Goal: Task Accomplishment & Management: Complete application form

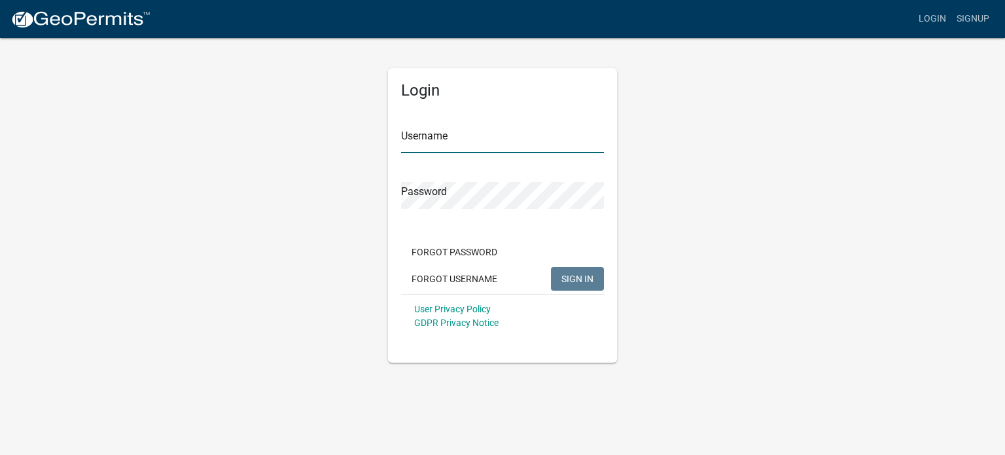
click at [430, 141] on input "Username" at bounding box center [502, 139] width 203 height 27
type input "Clerk"
click at [562, 274] on span "SIGN IN" at bounding box center [578, 278] width 32 height 10
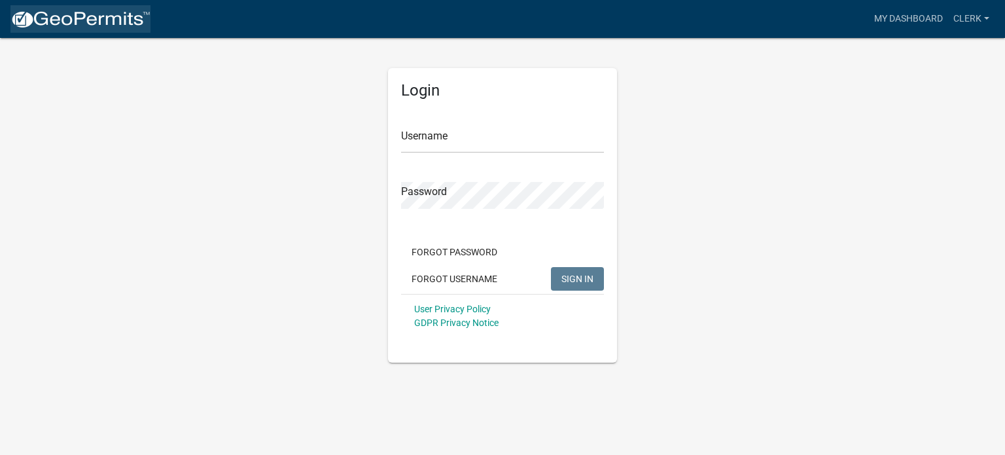
click at [81, 16] on img at bounding box center [80, 20] width 140 height 20
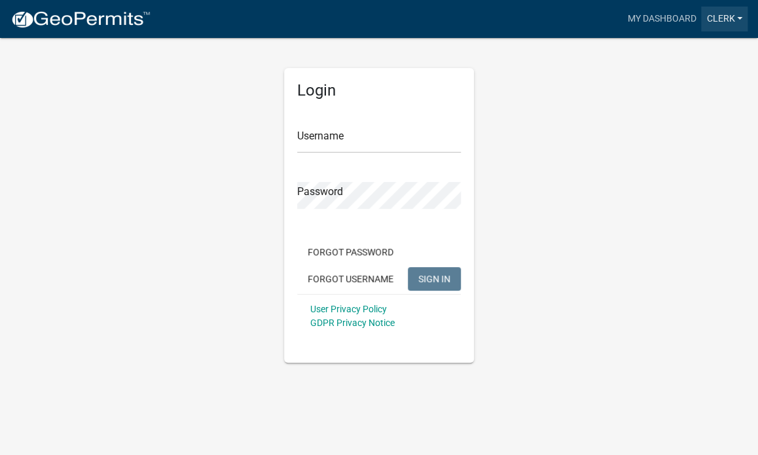
click at [741, 16] on link "Clerk" at bounding box center [724, 19] width 46 height 25
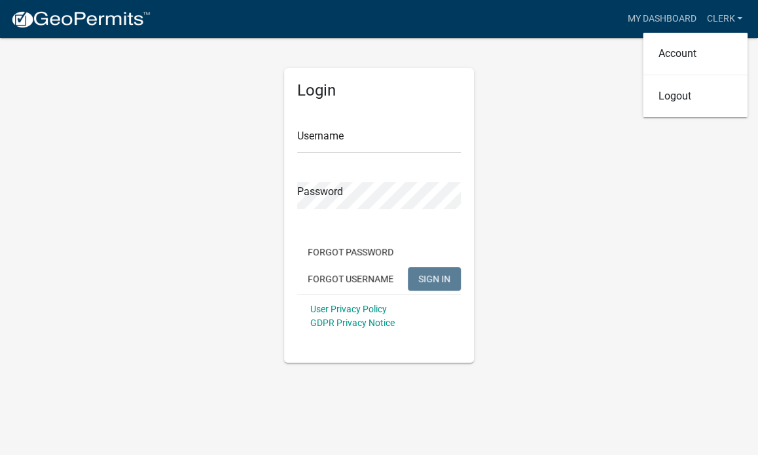
click at [601, 160] on div "Login Username Password Forgot Password Forgot Username SIGN IN User Privacy Po…" at bounding box center [379, 200] width 628 height 326
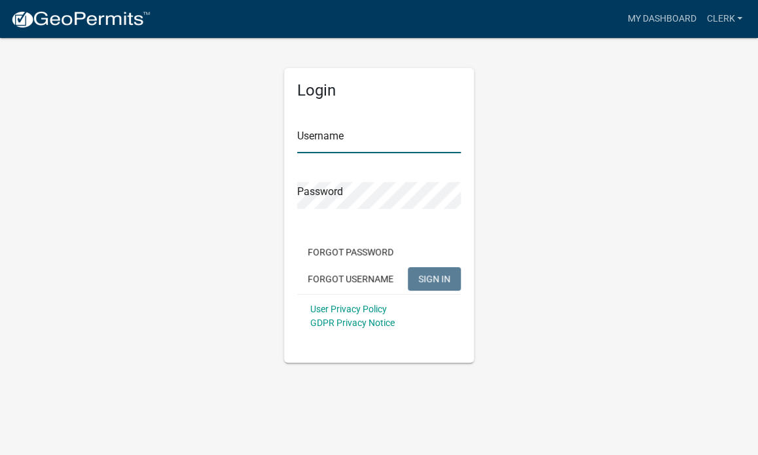
click at [315, 142] on input "Username" at bounding box center [379, 139] width 164 height 27
type input "Clerk"
click at [445, 274] on span "SIGN IN" at bounding box center [434, 278] width 32 height 10
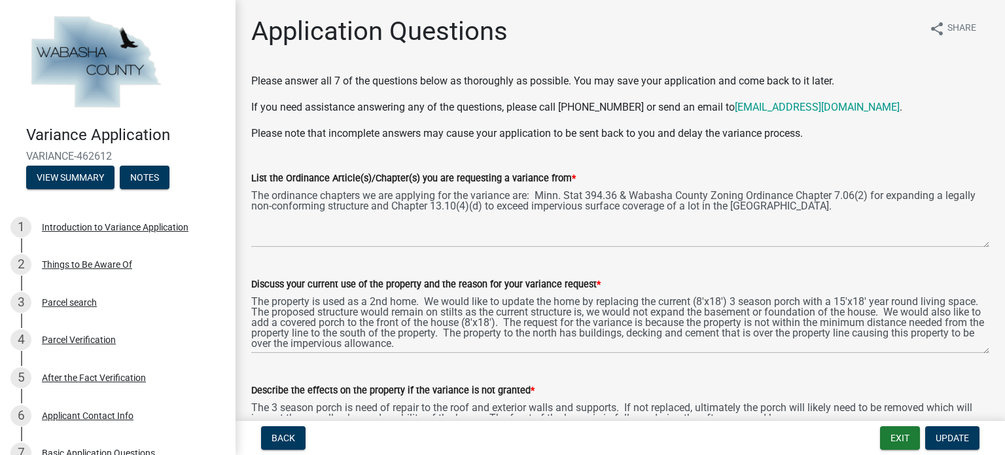
drag, startPoint x: 507, startPoint y: 192, endPoint x: 783, endPoint y: 262, distance: 284.8
click at [783, 262] on div "Discuss your current use of the property and the reason for your variance reque…" at bounding box center [620, 306] width 738 height 96
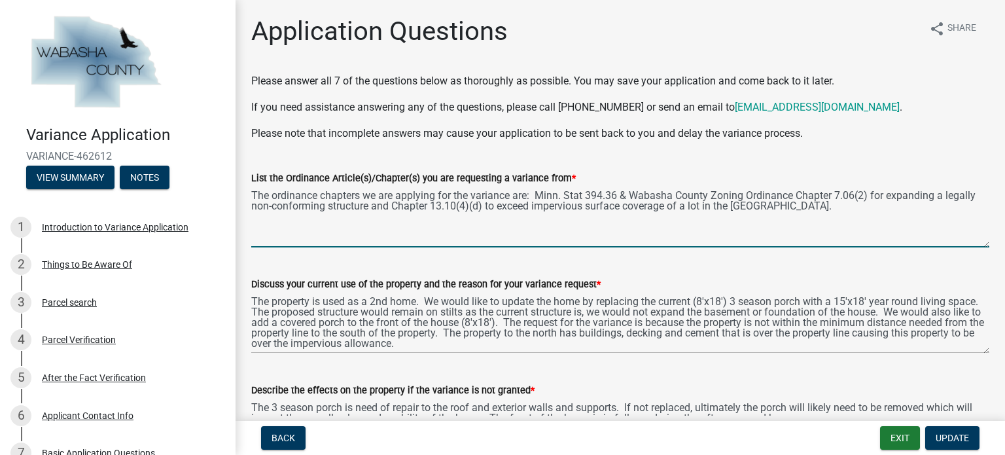
drag, startPoint x: 633, startPoint y: 218, endPoint x: 920, endPoint y: 138, distance: 297.6
click at [920, 138] on p "Please note that incomplete answers may cause your application to be sent back …" at bounding box center [620, 134] width 738 height 16
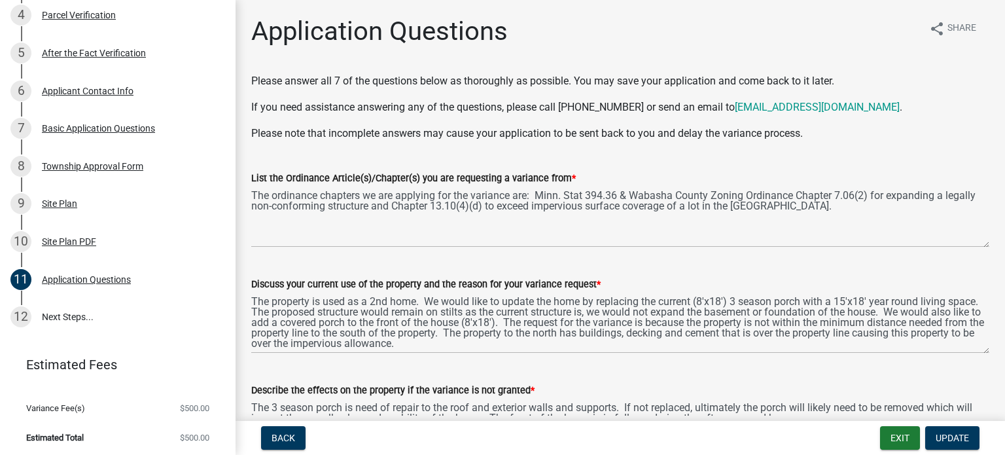
scroll to position [327, 0]
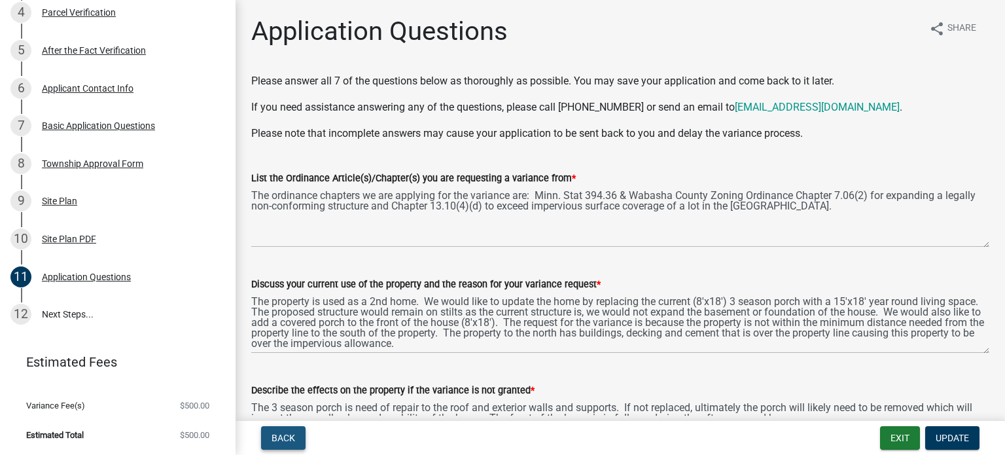
click at [281, 435] on span "Back" at bounding box center [284, 438] width 24 height 10
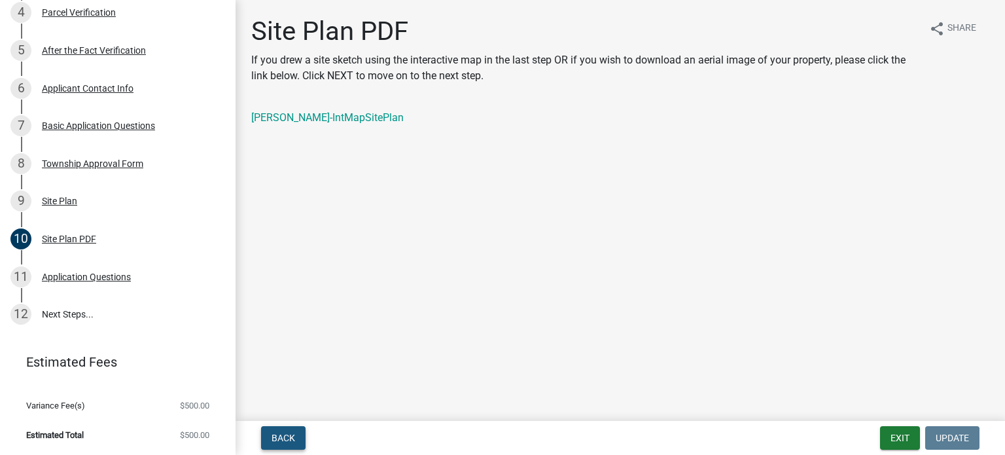
click at [281, 437] on span "Back" at bounding box center [284, 438] width 24 height 10
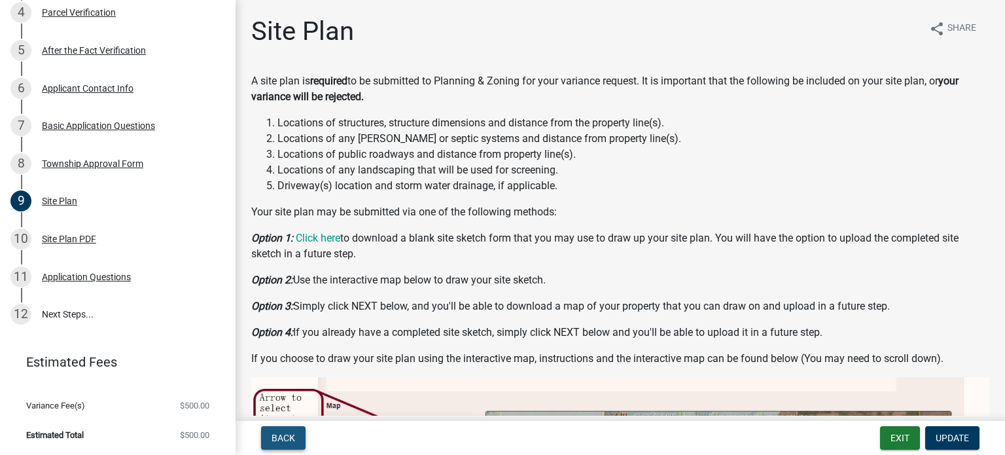
click at [281, 437] on span "Back" at bounding box center [284, 438] width 24 height 10
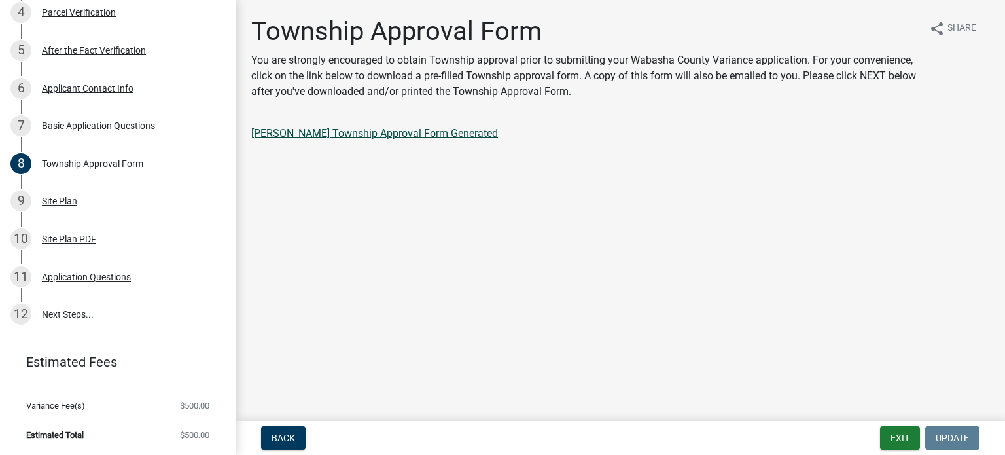
click at [407, 133] on link "[PERSON_NAME] Township Approval Form Generated" at bounding box center [374, 133] width 247 height 12
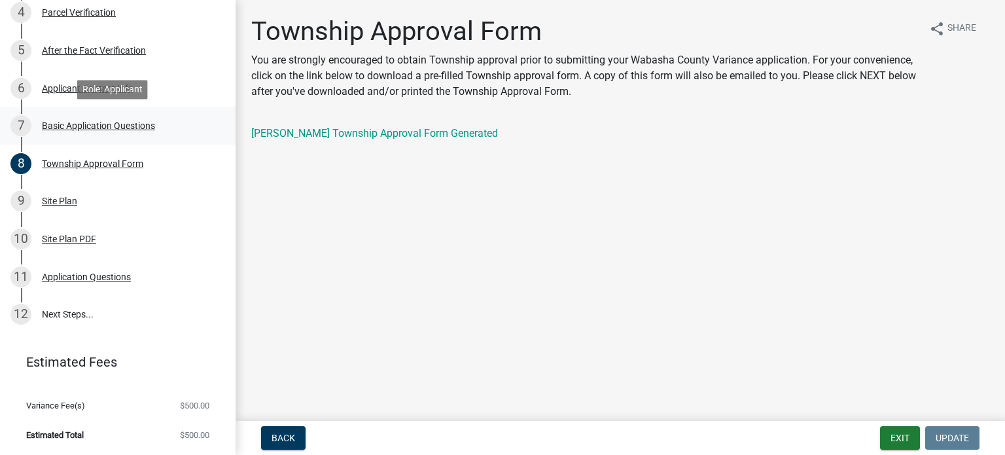
click at [116, 126] on div "Basic Application Questions" at bounding box center [98, 125] width 113 height 9
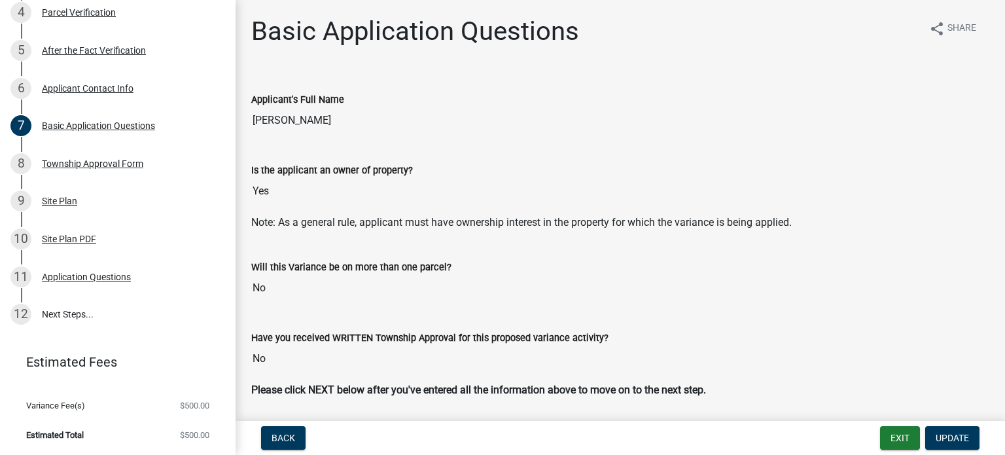
scroll to position [43, 0]
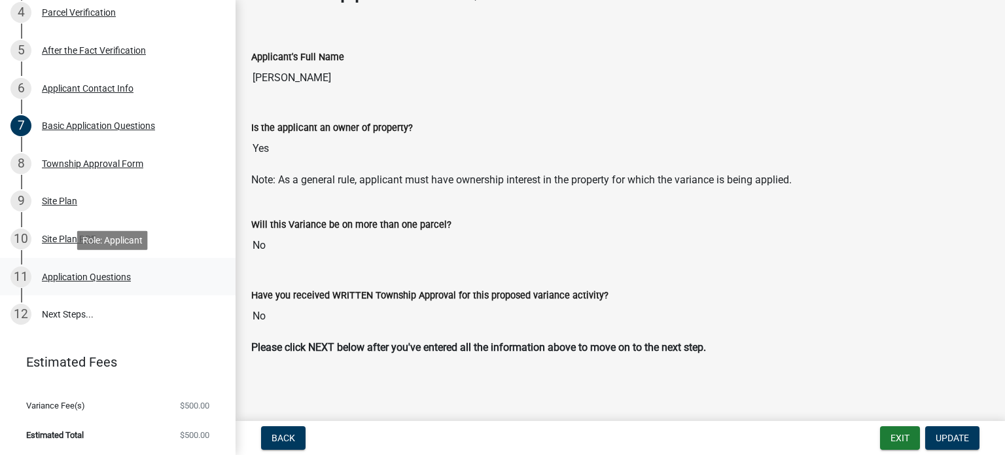
click at [96, 277] on div "Application Questions" at bounding box center [86, 276] width 89 height 9
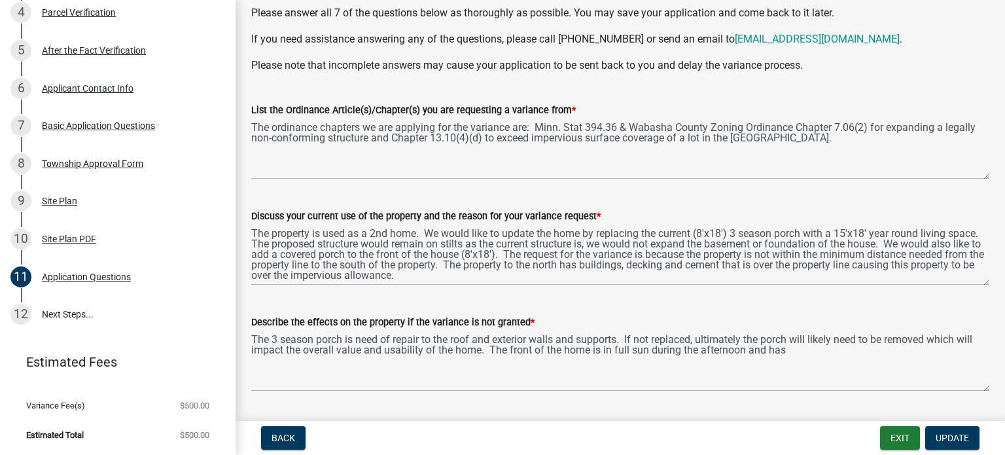
scroll to position [0, 0]
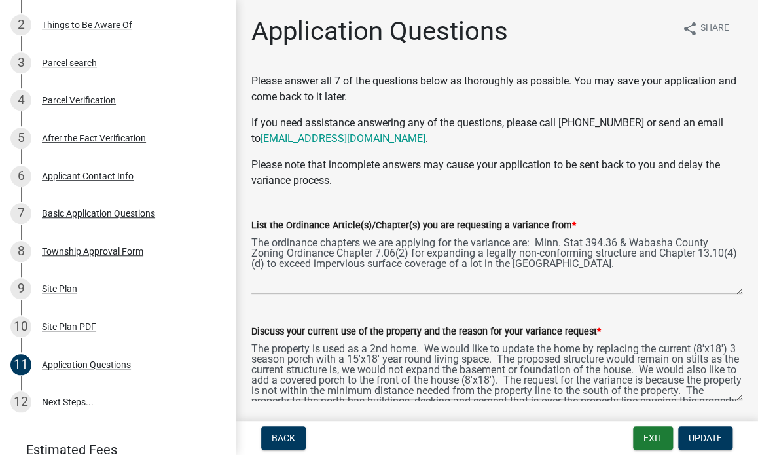
scroll to position [244, 0]
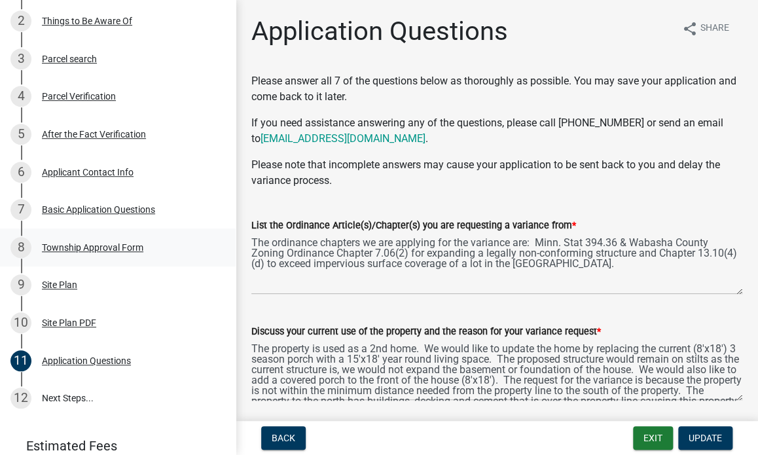
click at [130, 247] on div "Township Approval Form" at bounding box center [92, 247] width 101 height 9
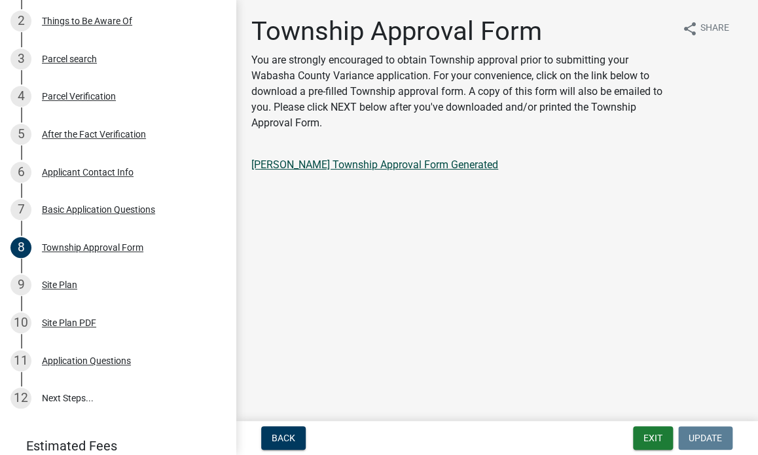
click at [361, 165] on link "[PERSON_NAME] Township Approval Form Generated" at bounding box center [374, 164] width 247 height 12
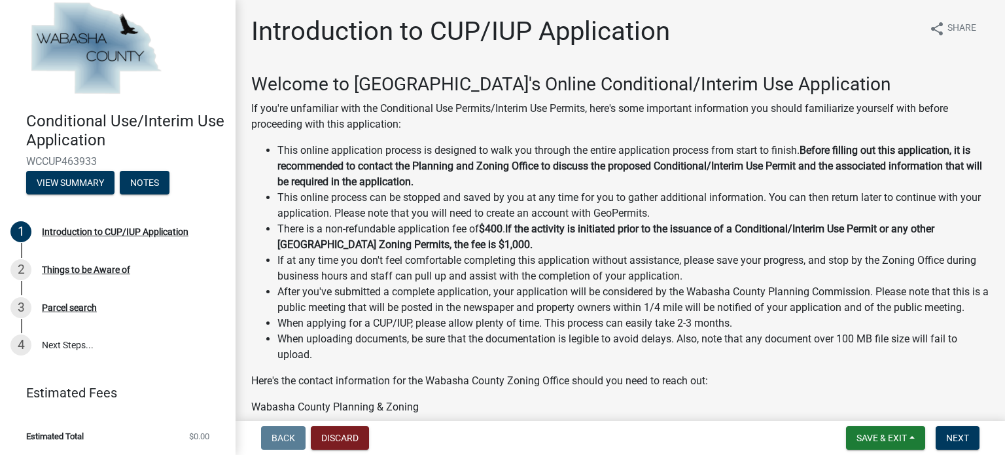
scroll to position [15, 0]
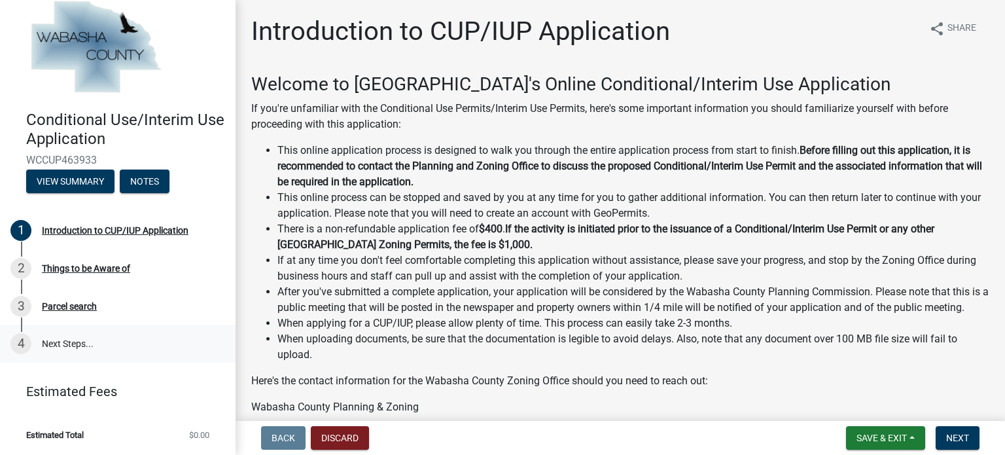
click at [62, 342] on link "4 Next Steps..." at bounding box center [118, 344] width 236 height 38
click at [24, 346] on div "4" at bounding box center [20, 343] width 21 height 21
